Goal: Navigation & Orientation: Find specific page/section

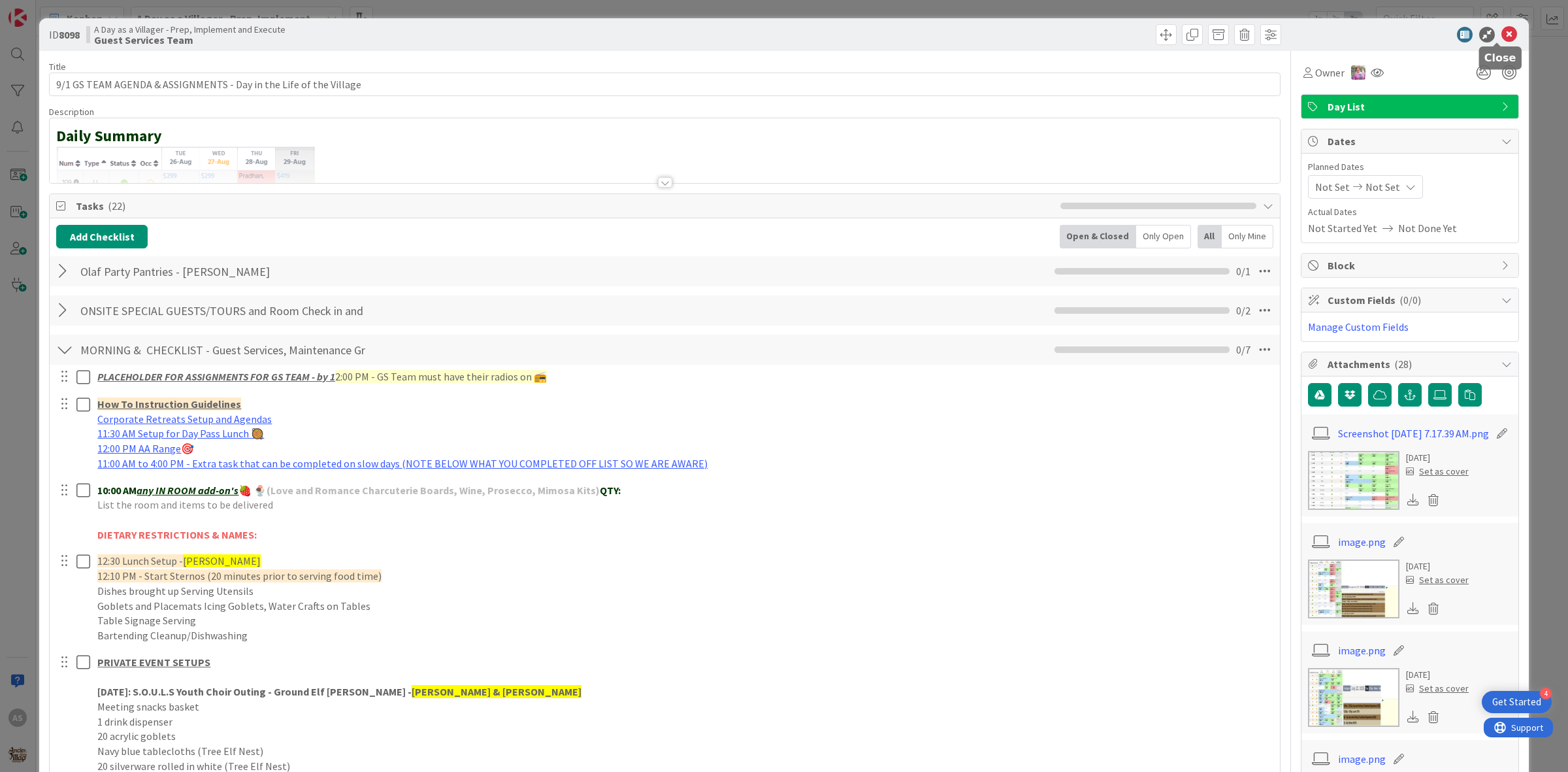
click at [1502, 33] on icon at bounding box center [1509, 34] width 15 height 15
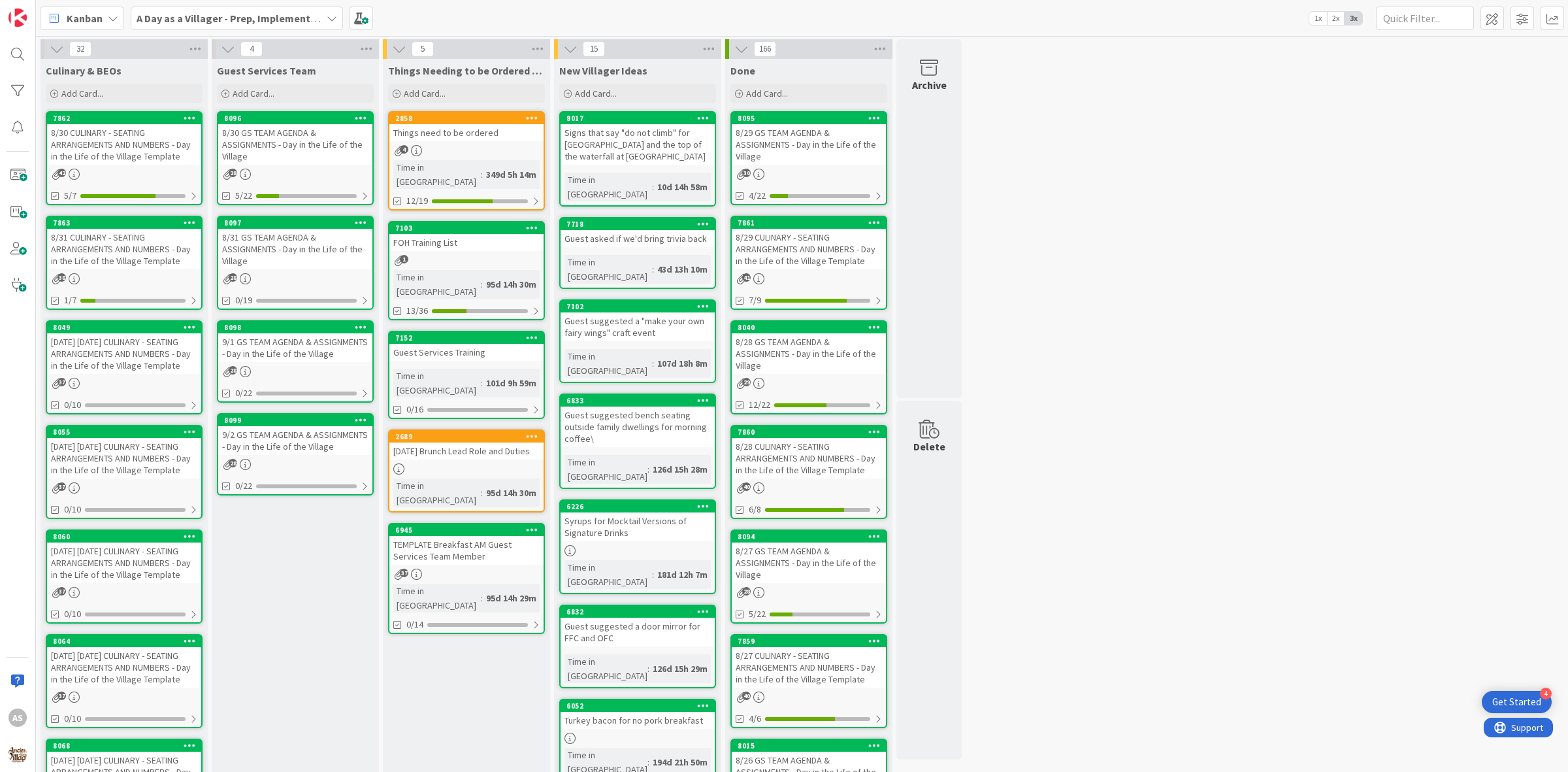
click at [132, 240] on div "8/31 CULINARY - SEATING ARRANGEMENTS AND NUMBERS - Day in the Life of the Villa…" at bounding box center [124, 249] width 155 height 41
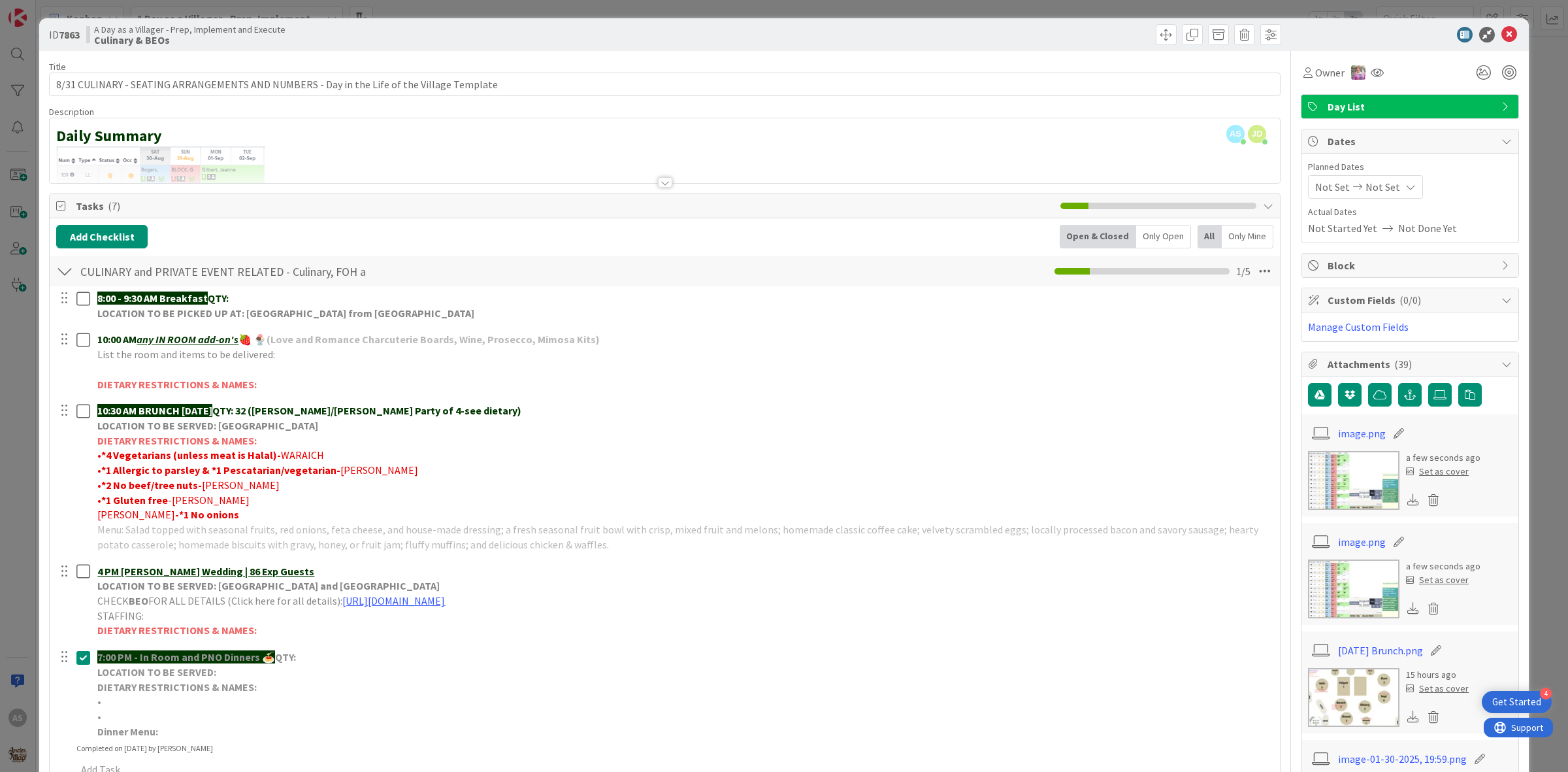
click at [1502, 38] on icon at bounding box center [1509, 34] width 15 height 15
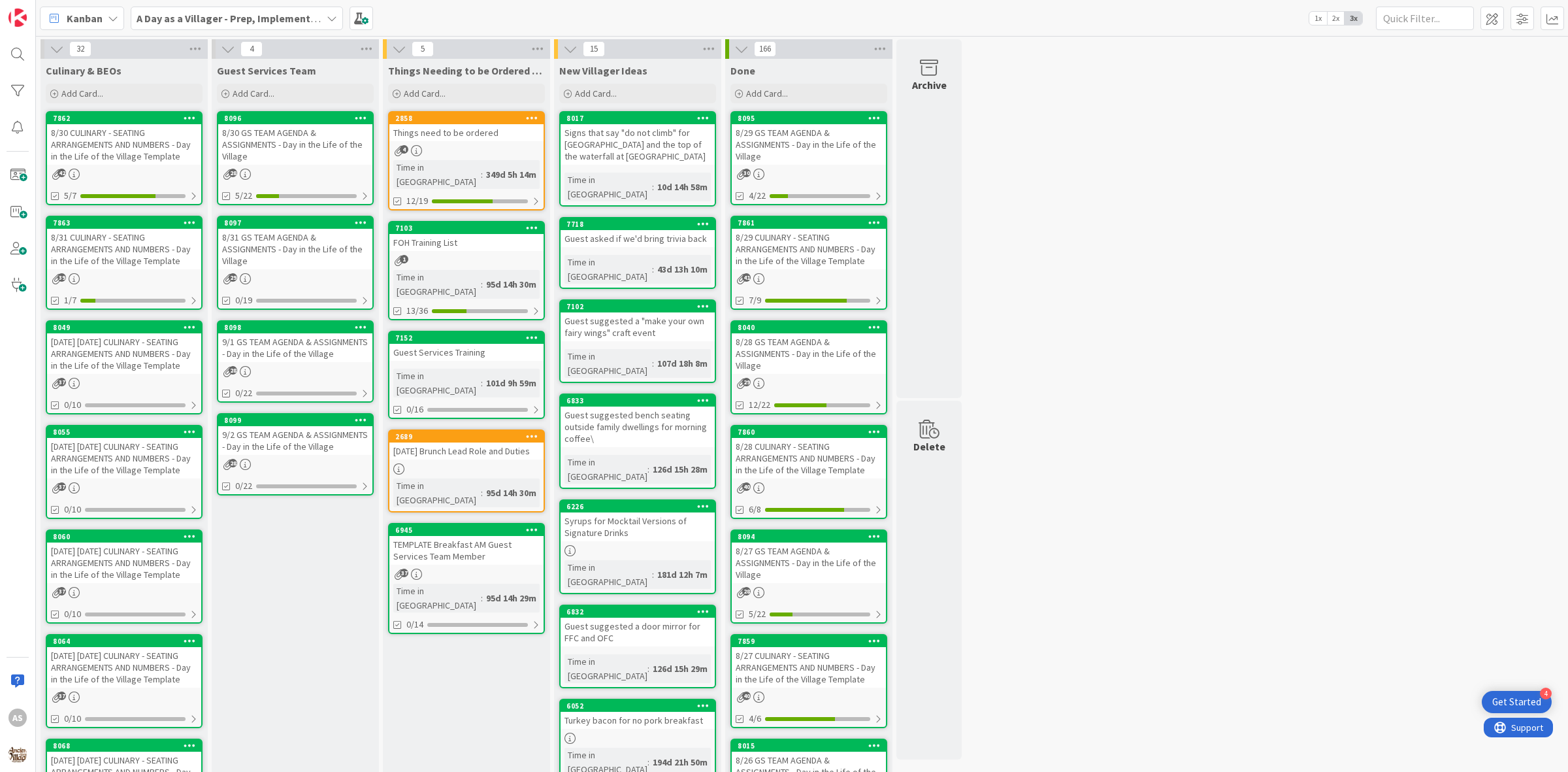
click at [302, 183] on link "8096 8/30 GS TEAM AGENDA & ASSIGNMENTS - Day in the Life of the Village 28 5/22" at bounding box center [295, 158] width 157 height 94
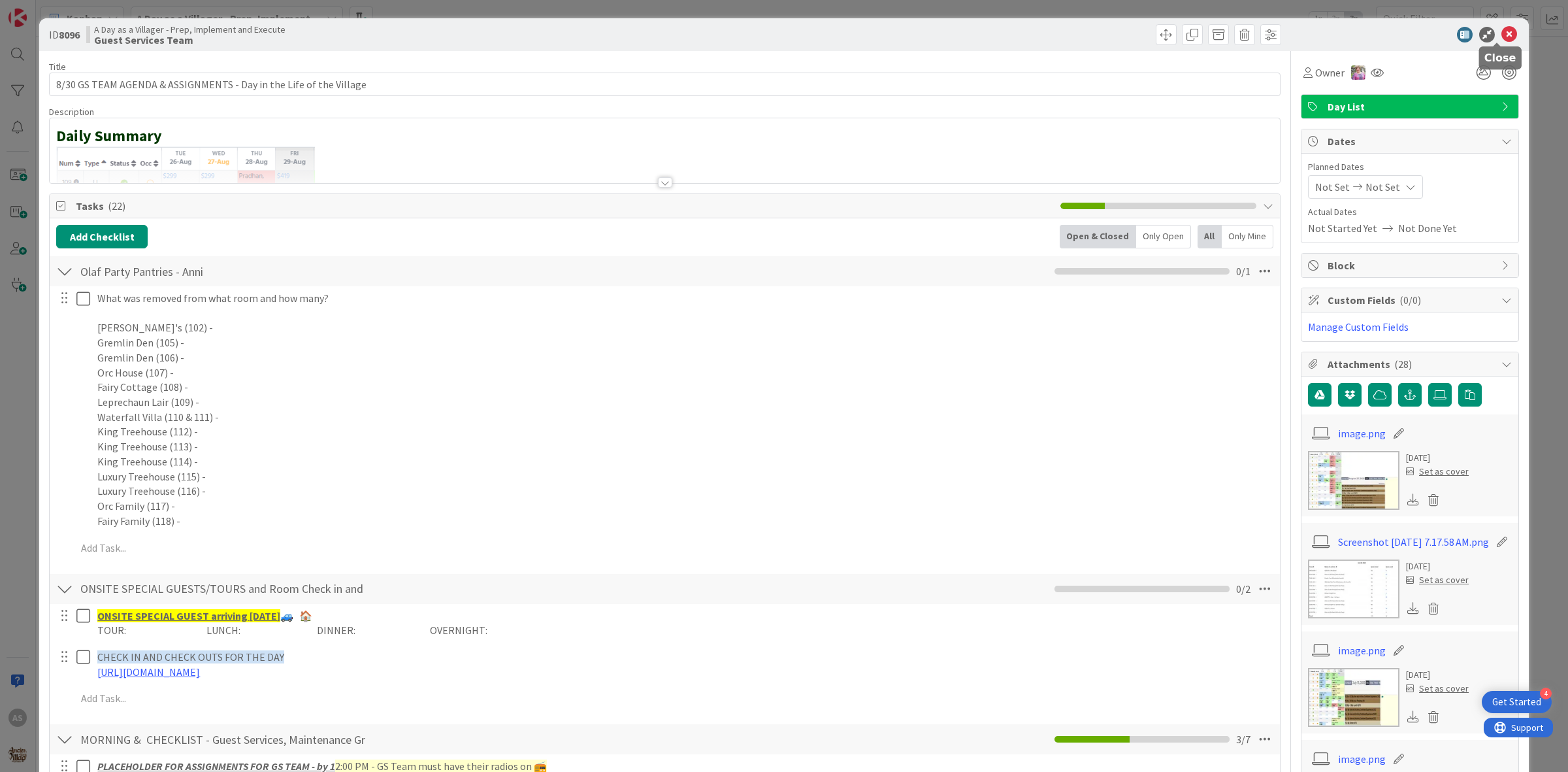
click at [1502, 37] on icon at bounding box center [1509, 34] width 15 height 15
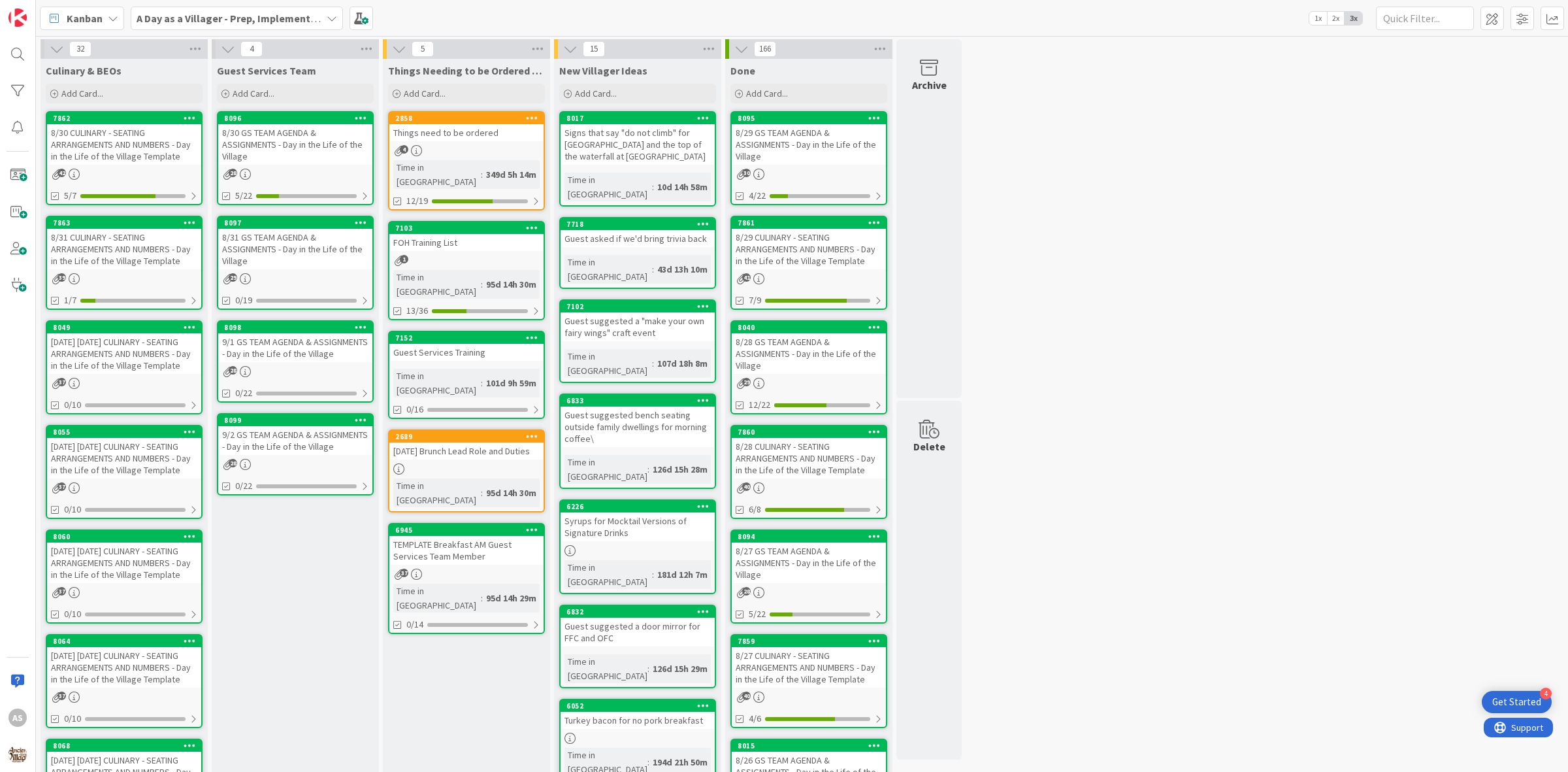
click at [317, 265] on div "8/31 GS TEAM AGENDA & ASSIGNMENTS - Day in the Life of the Village" at bounding box center [295, 249] width 155 height 41
